Goal: Transaction & Acquisition: Purchase product/service

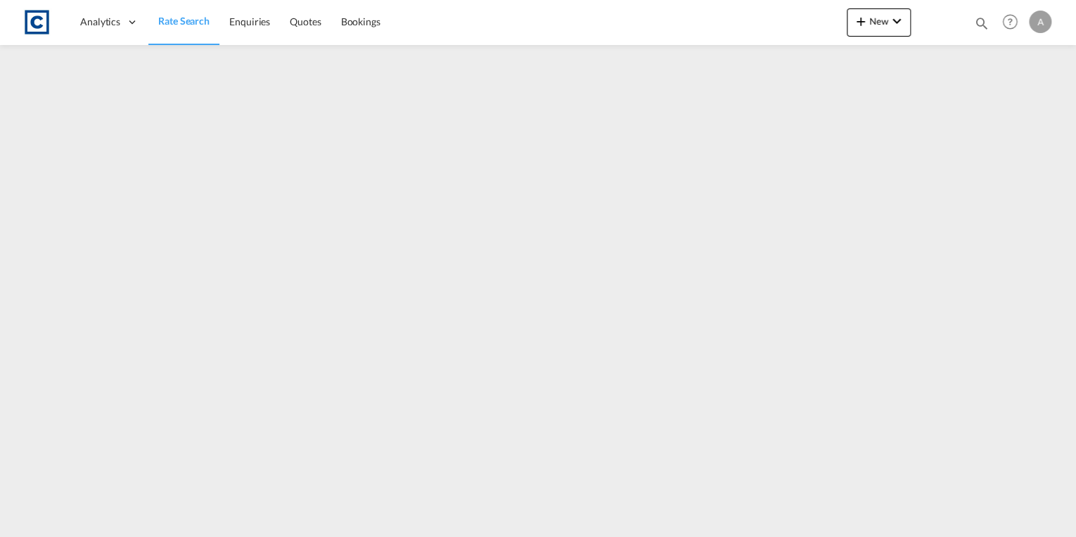
click at [169, 20] on span "Rate Search" at bounding box center [183, 21] width 51 height 12
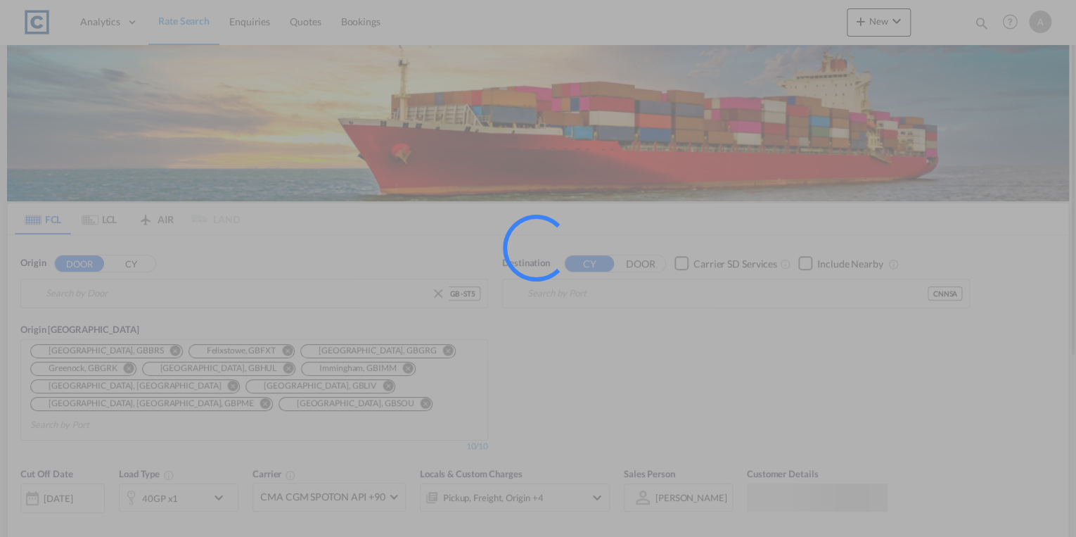
type input "GB-ST5, [GEOGRAPHIC_DATA]"
type input "Nansha Pt, CNNSA"
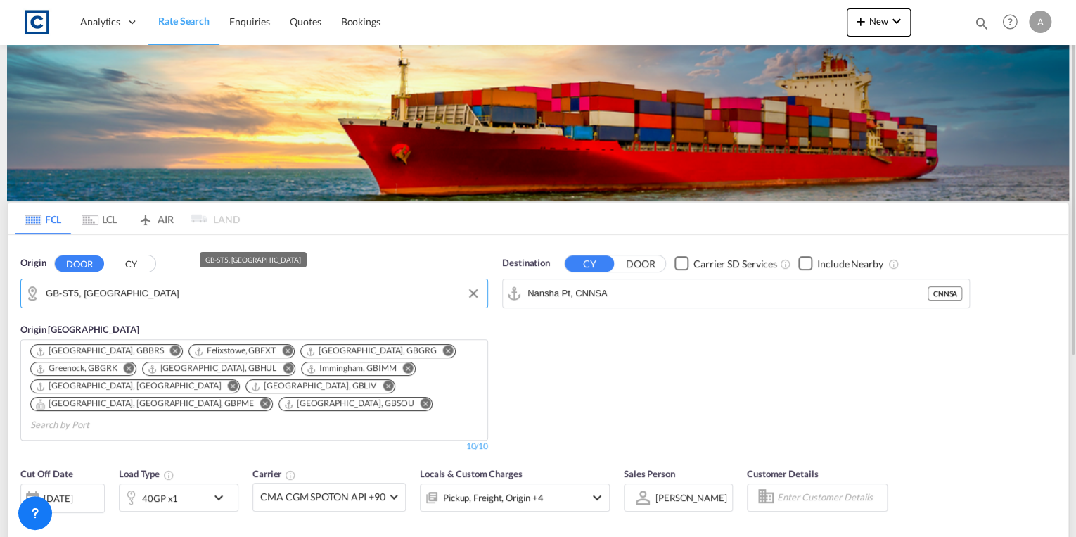
click at [196, 295] on input "GB-ST5, [GEOGRAPHIC_DATA]" at bounding box center [263, 293] width 435 height 21
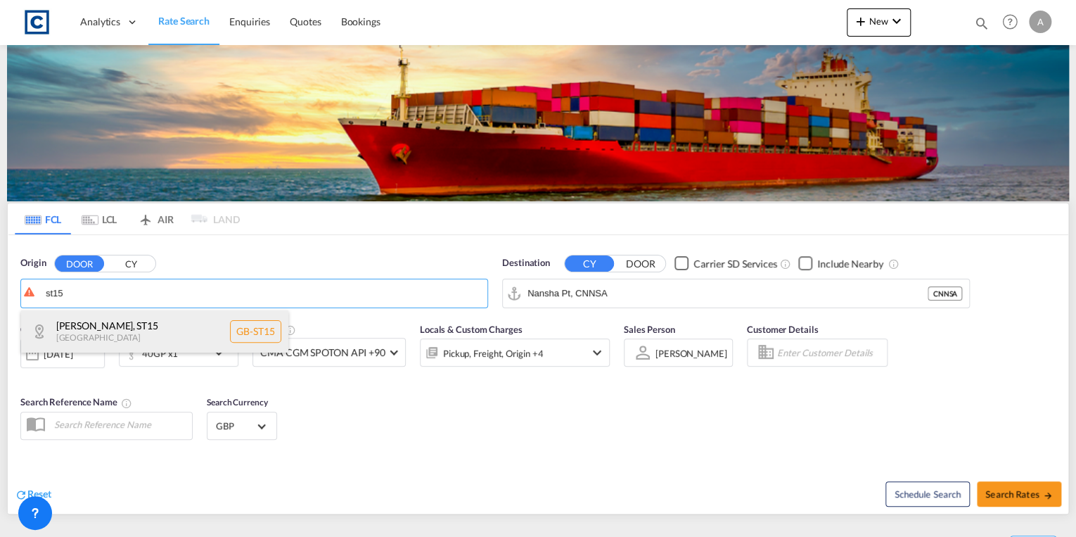
click at [175, 326] on div "[GEOGRAPHIC_DATA] , [GEOGRAPHIC_DATA] [GEOGRAPHIC_DATA]-ST15" at bounding box center [154, 331] width 267 height 42
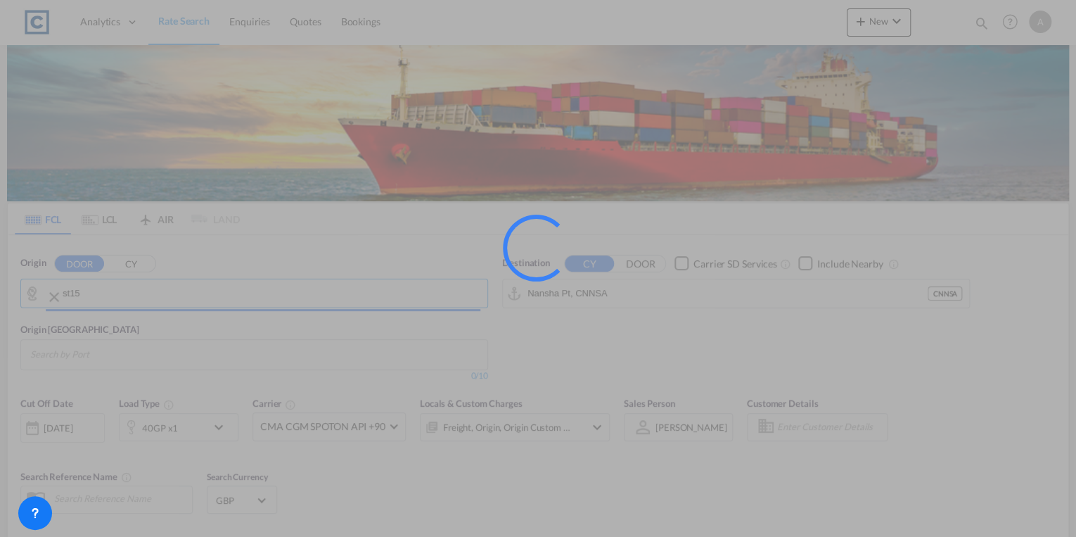
type input "GB-ST15, [GEOGRAPHIC_DATA]"
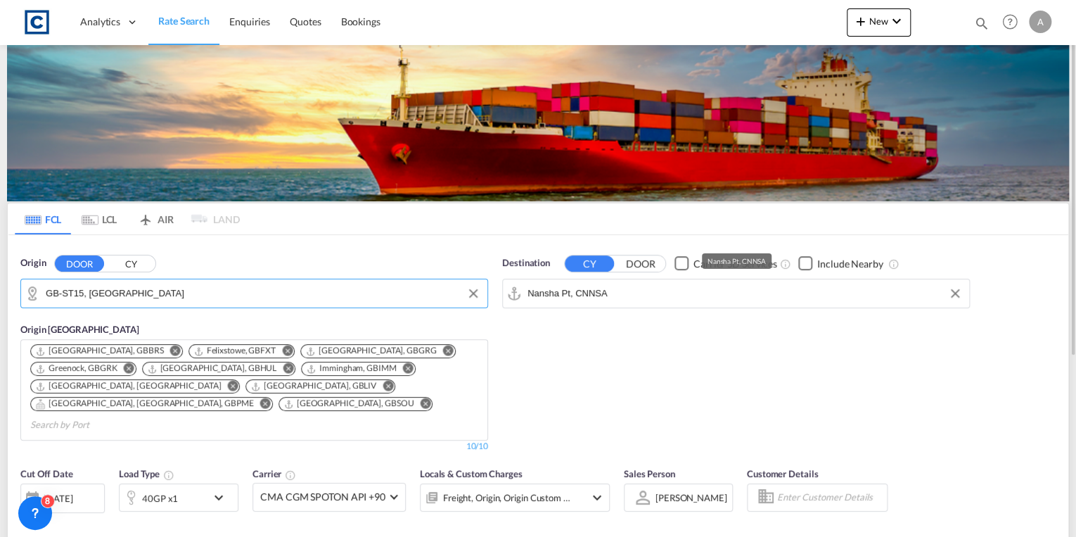
click at [612, 289] on input "Nansha Pt, CNNSA" at bounding box center [745, 293] width 435 height 21
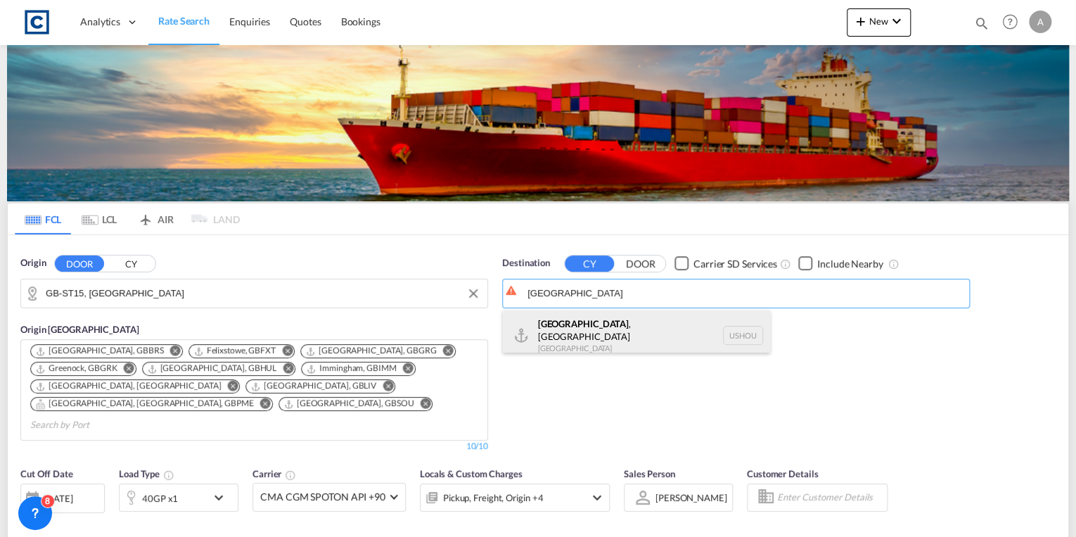
click at [623, 332] on div "[GEOGRAPHIC_DATA] , [GEOGRAPHIC_DATA] [GEOGRAPHIC_DATA] USHOU" at bounding box center [636, 335] width 267 height 51
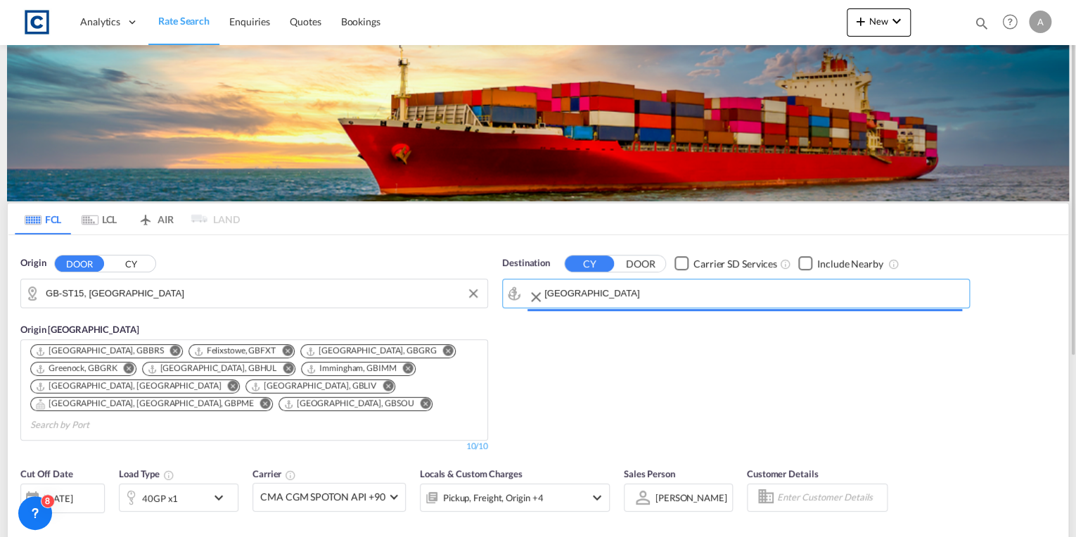
type input "[GEOGRAPHIC_DATA], [GEOGRAPHIC_DATA], USHOU"
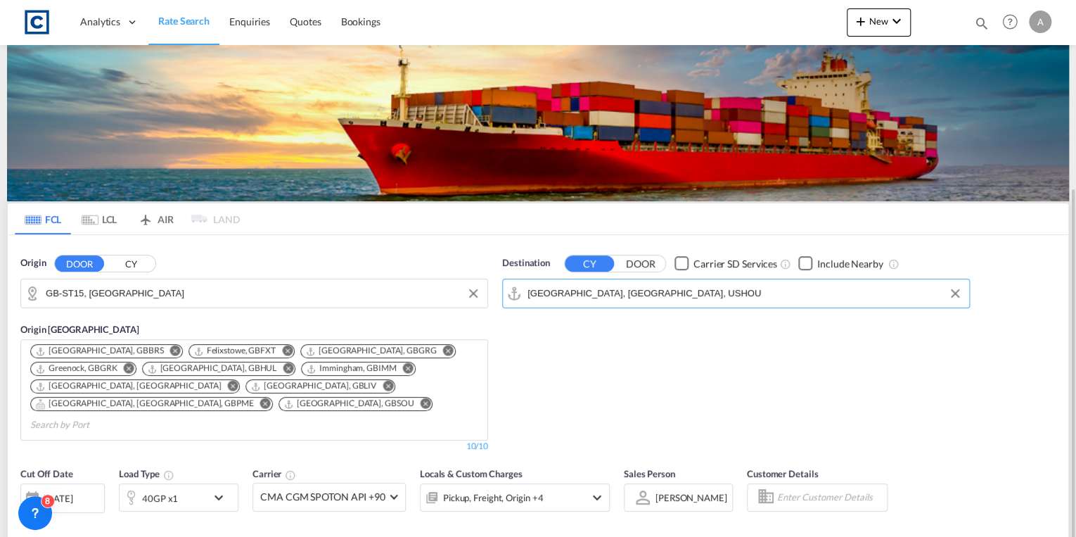
scroll to position [113, 0]
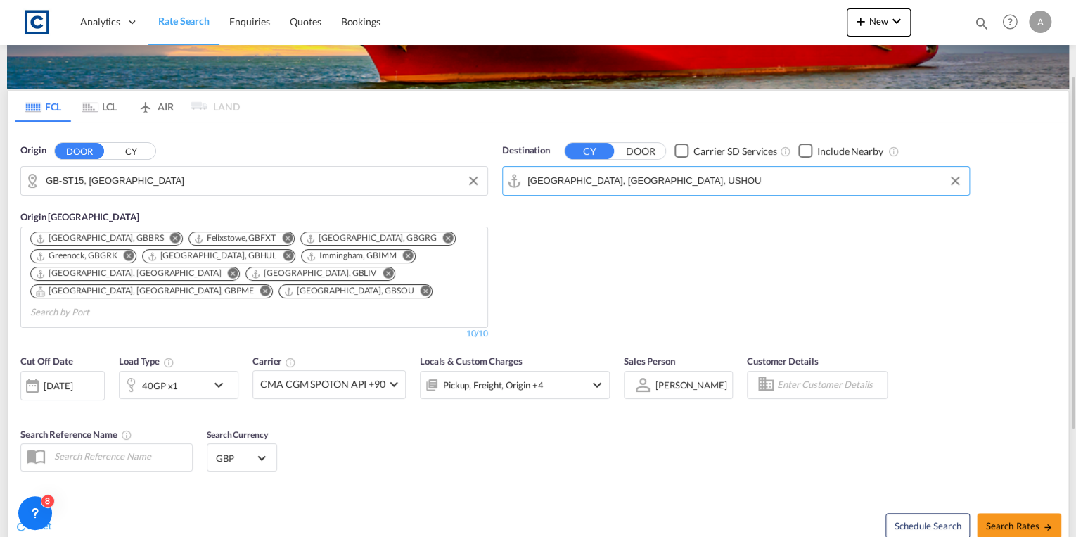
click at [205, 373] on div "40GP x1" at bounding box center [163, 385] width 87 height 28
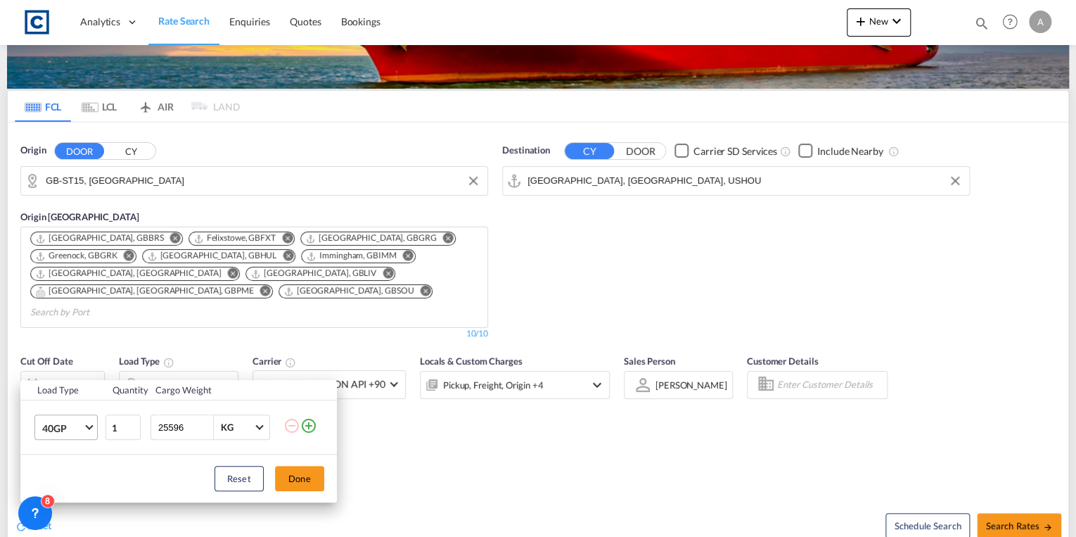
click at [84, 426] on md-select-value "40GP" at bounding box center [69, 427] width 56 height 24
click at [64, 363] on div "20GP" at bounding box center [54, 367] width 25 height 14
click at [298, 482] on button "Done" at bounding box center [299, 478] width 49 height 25
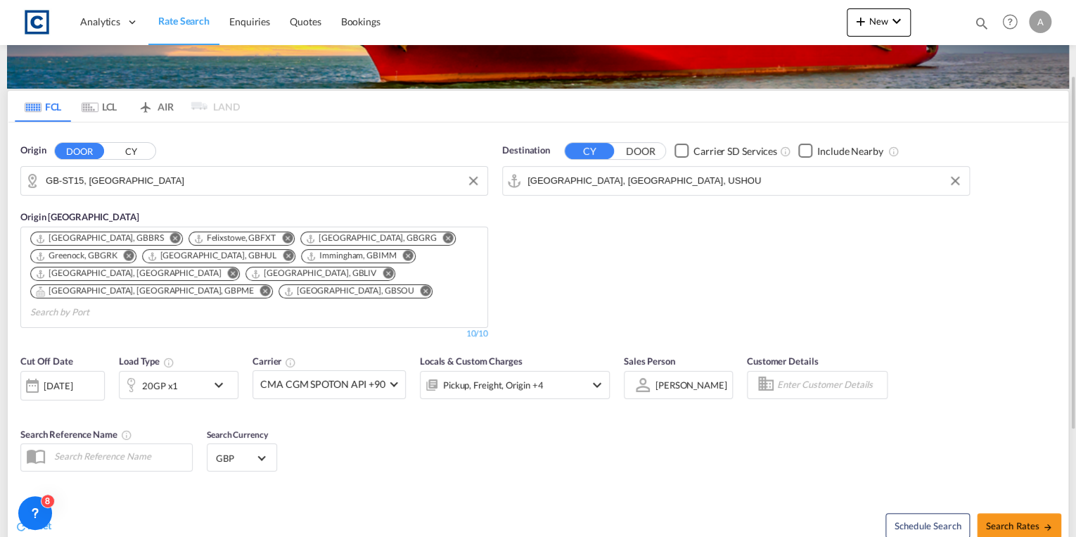
click at [72, 379] on div "[DATE]" at bounding box center [58, 385] width 29 height 13
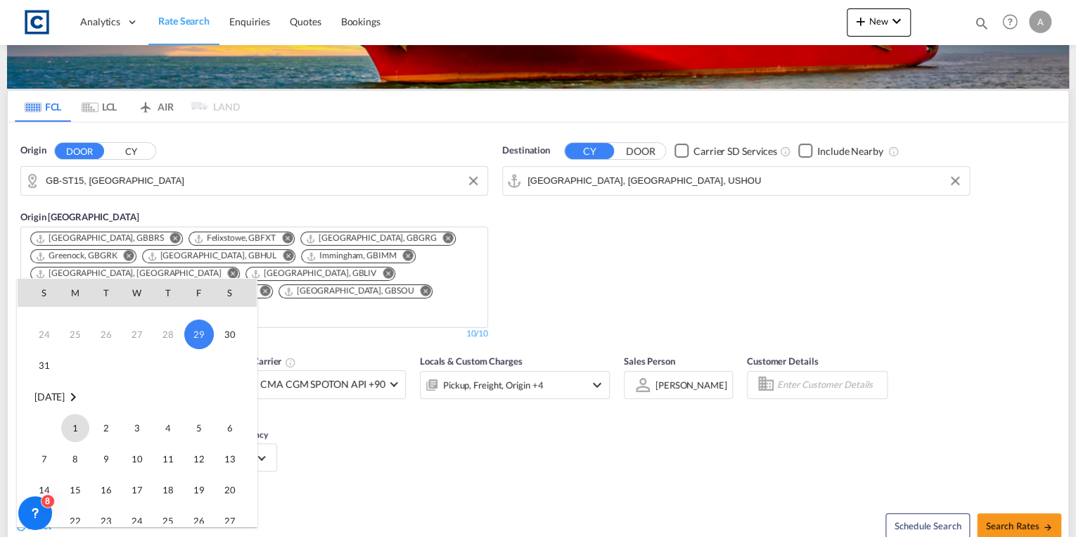
click at [76, 425] on span "1" at bounding box center [75, 428] width 28 height 28
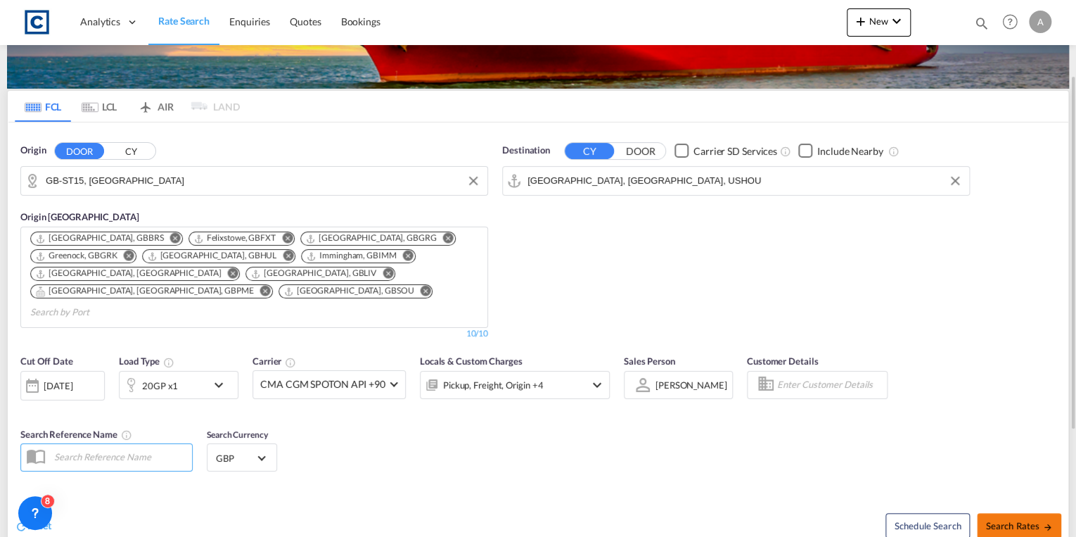
click at [1016, 520] on span "Search Rates" at bounding box center [1020, 525] width 68 height 11
type input "ST15 to USHOU / [DATE]"
